Goal: Transaction & Acquisition: Purchase product/service

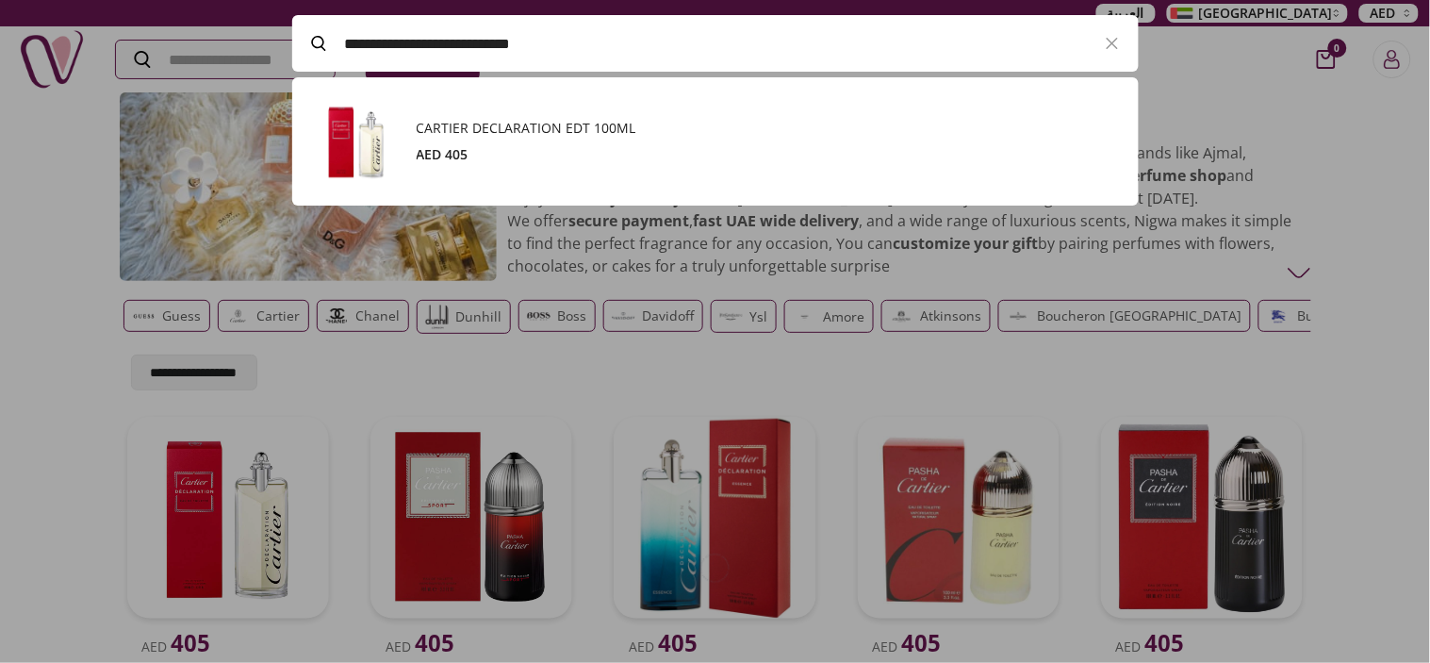
scroll to position [1, 1]
click at [1397, 113] on div at bounding box center [715, 331] width 1430 height 663
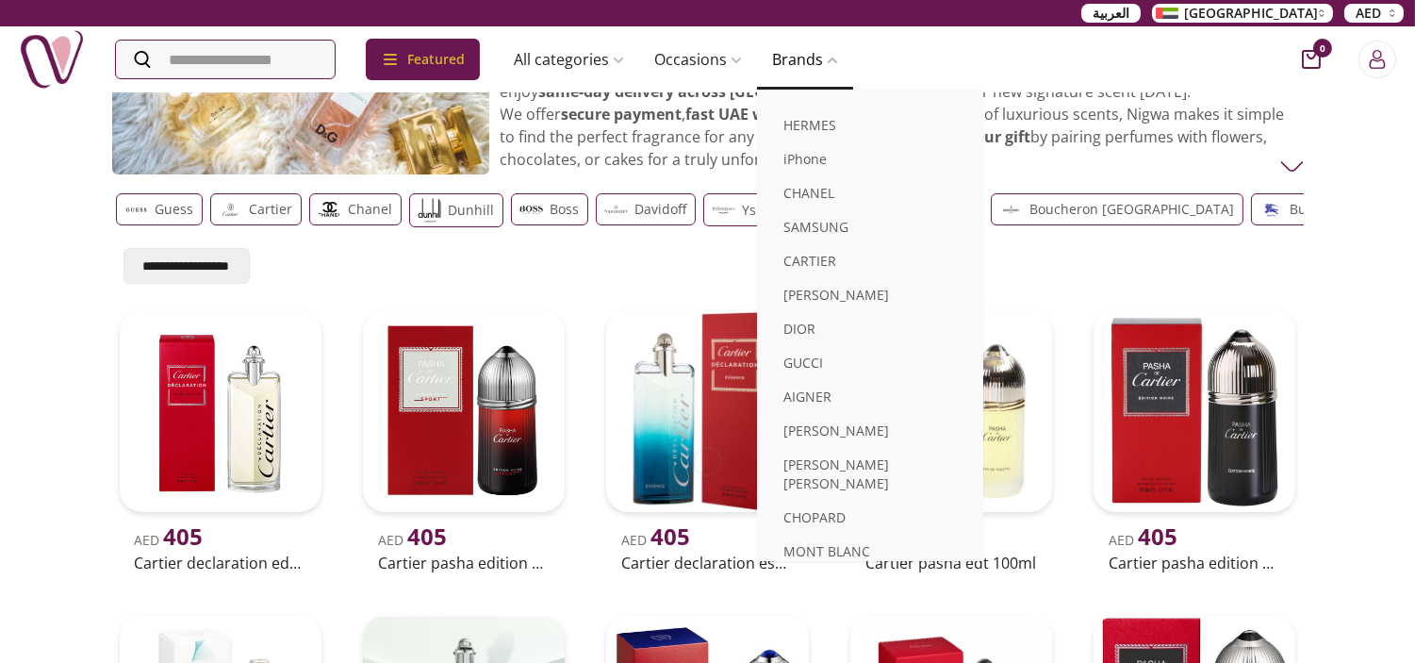
scroll to position [0, 0]
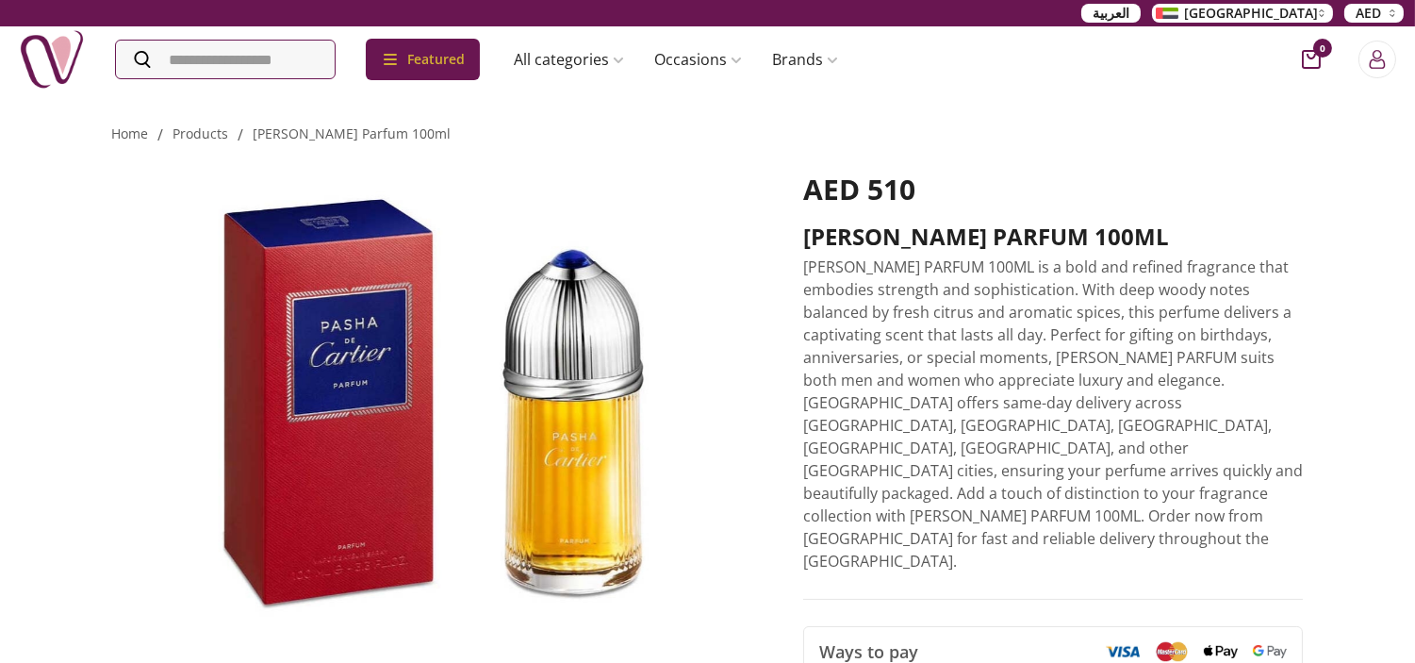
click at [944, 356] on p "CARTIER PASHA PARFUM 100ML is a bold and refined fragrance that embodies streng…" at bounding box center [1053, 413] width 501 height 317
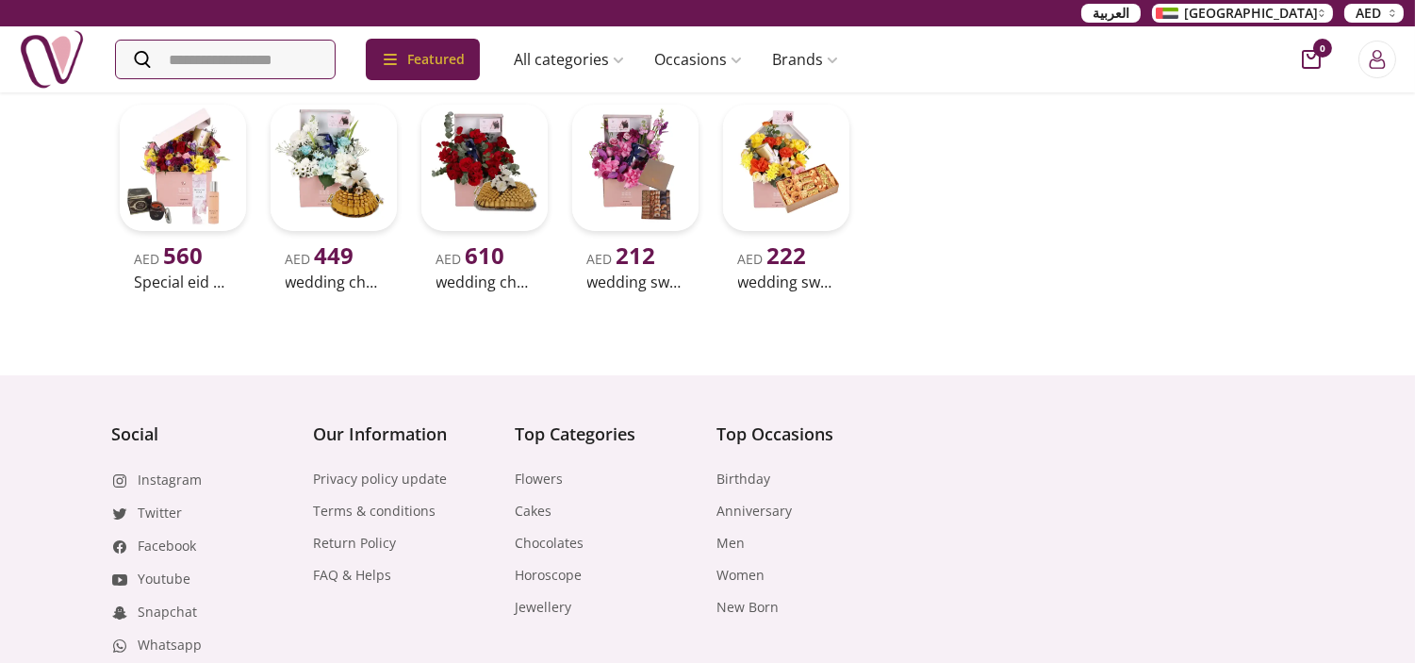
scroll to position [1033, 0]
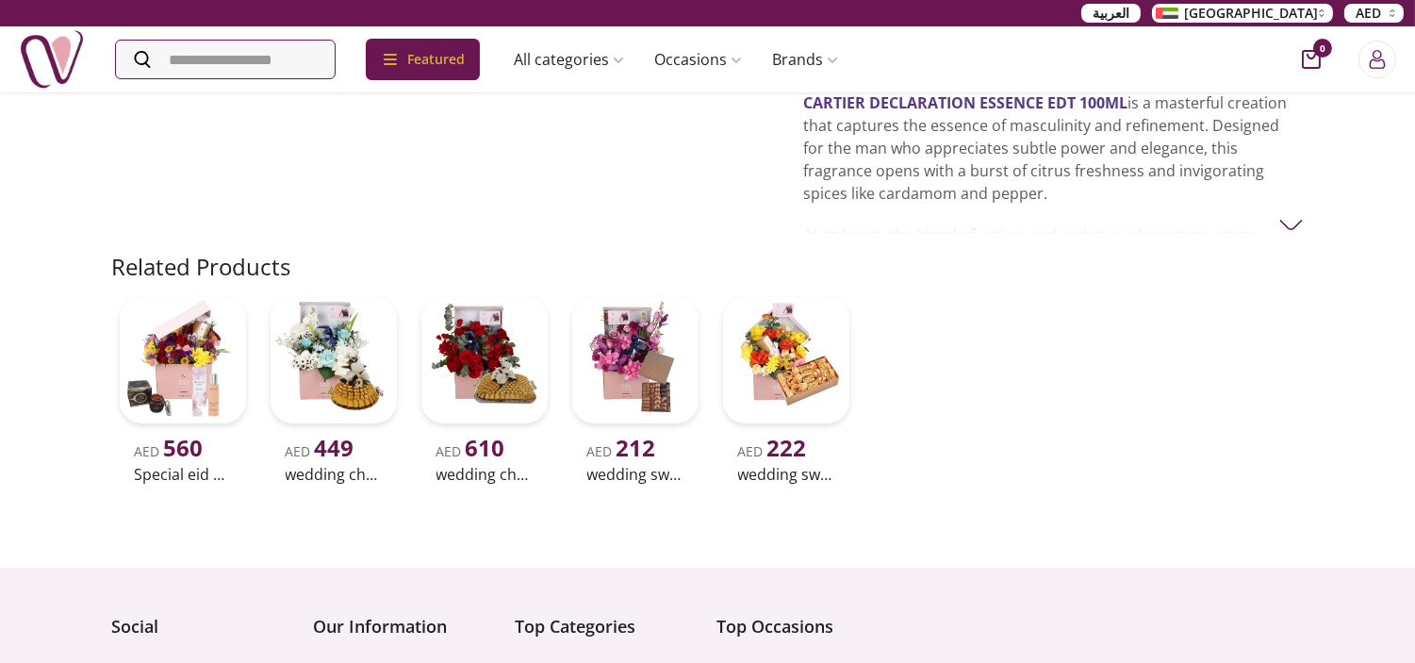
scroll to position [419, 0]
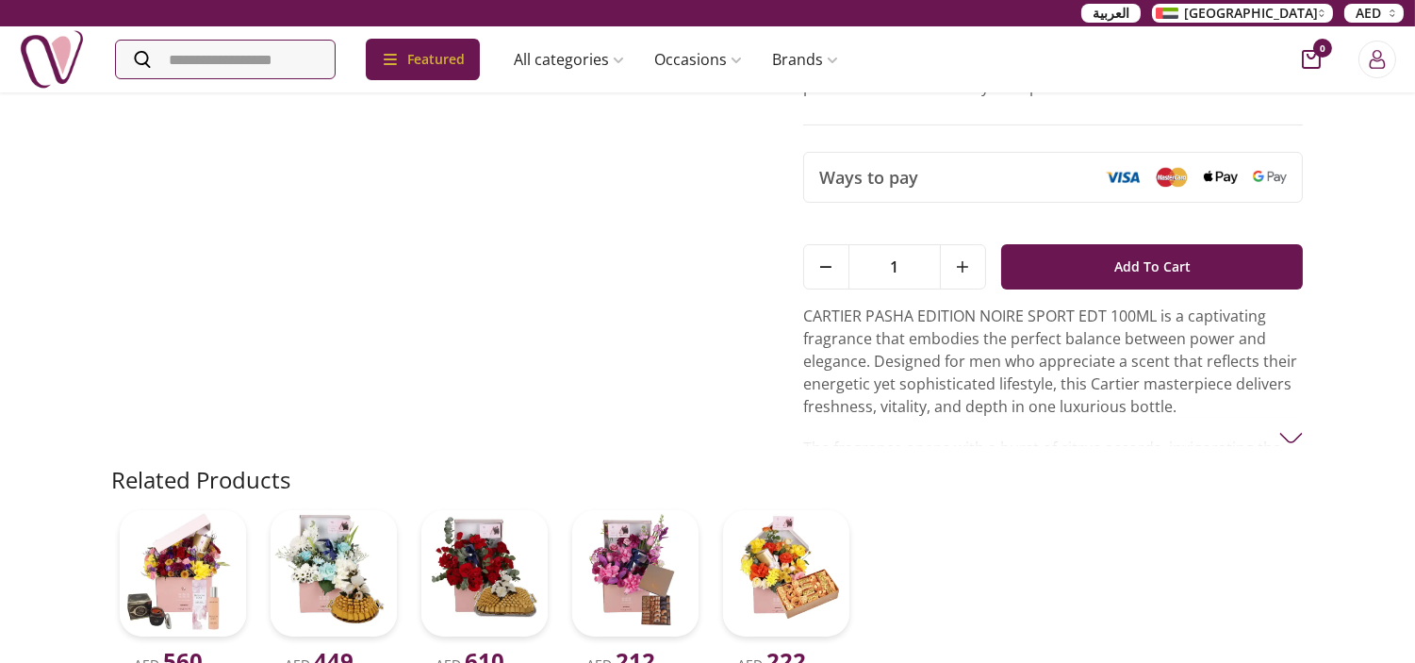
scroll to position [837, 0]
